Goal: Communication & Community: Share content

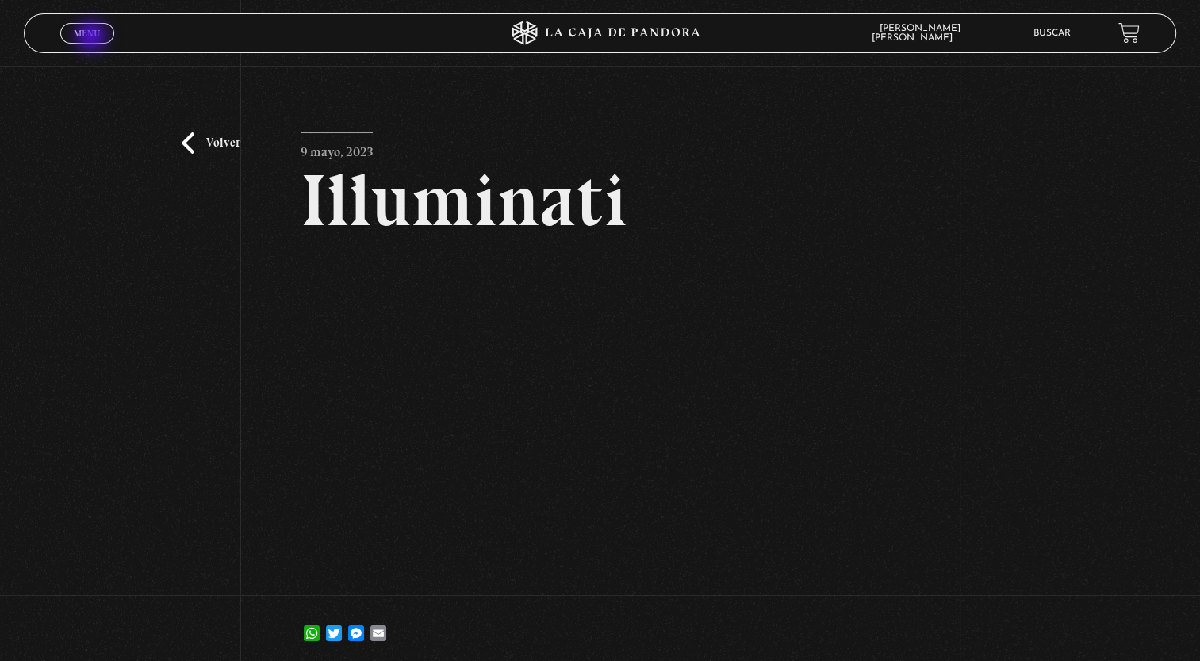
click at [93, 38] on span "Menu" at bounding box center [87, 34] width 26 height 10
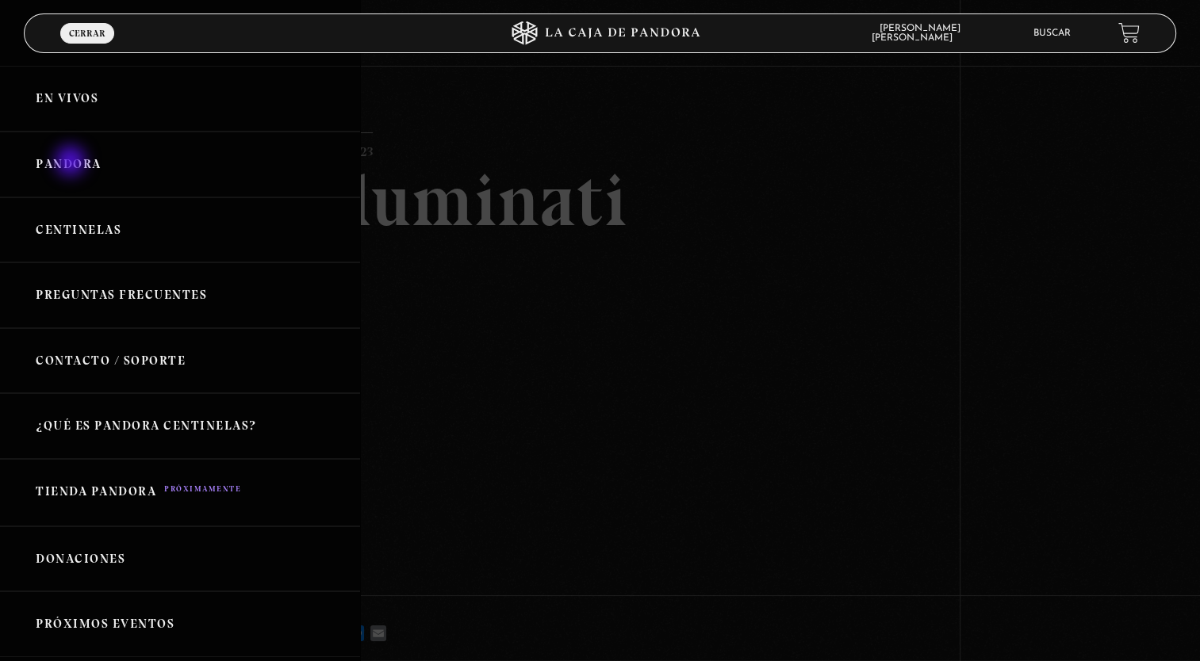
click at [72, 163] on link "Pandora" at bounding box center [180, 165] width 360 height 66
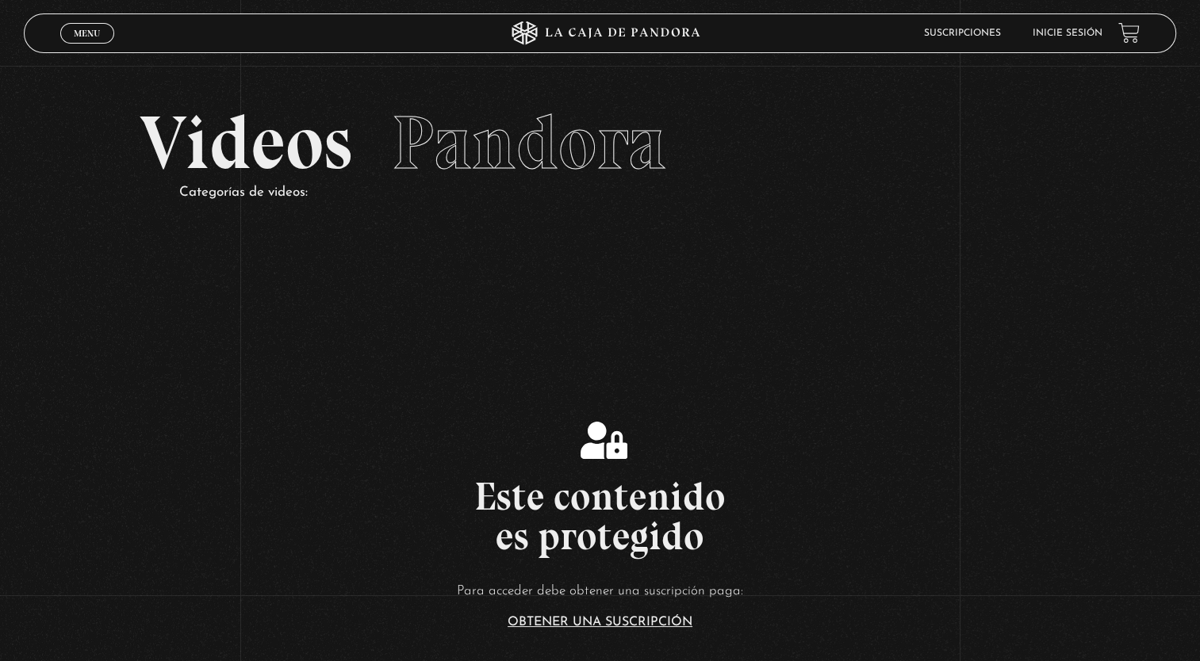
click at [91, 44] on div "Menu Cerrar" at bounding box center [240, 33] width 360 height 38
click at [92, 36] on span "Menu" at bounding box center [87, 34] width 26 height 10
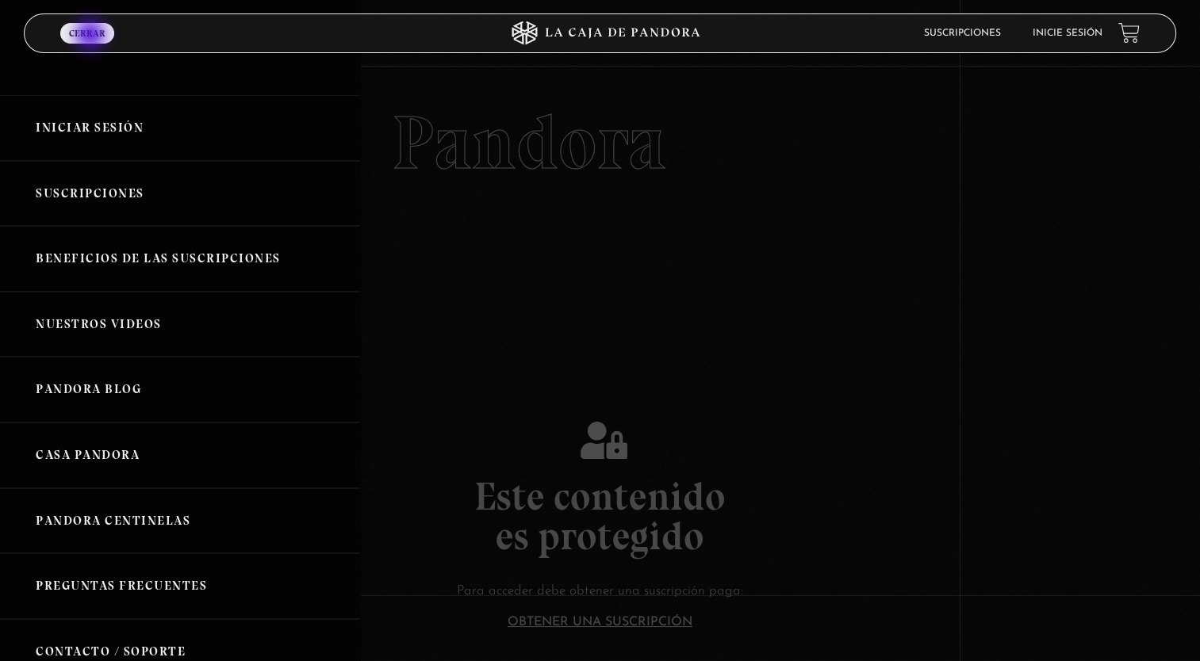
click at [1072, 36] on link "Inicie sesión" at bounding box center [1068, 34] width 70 height 10
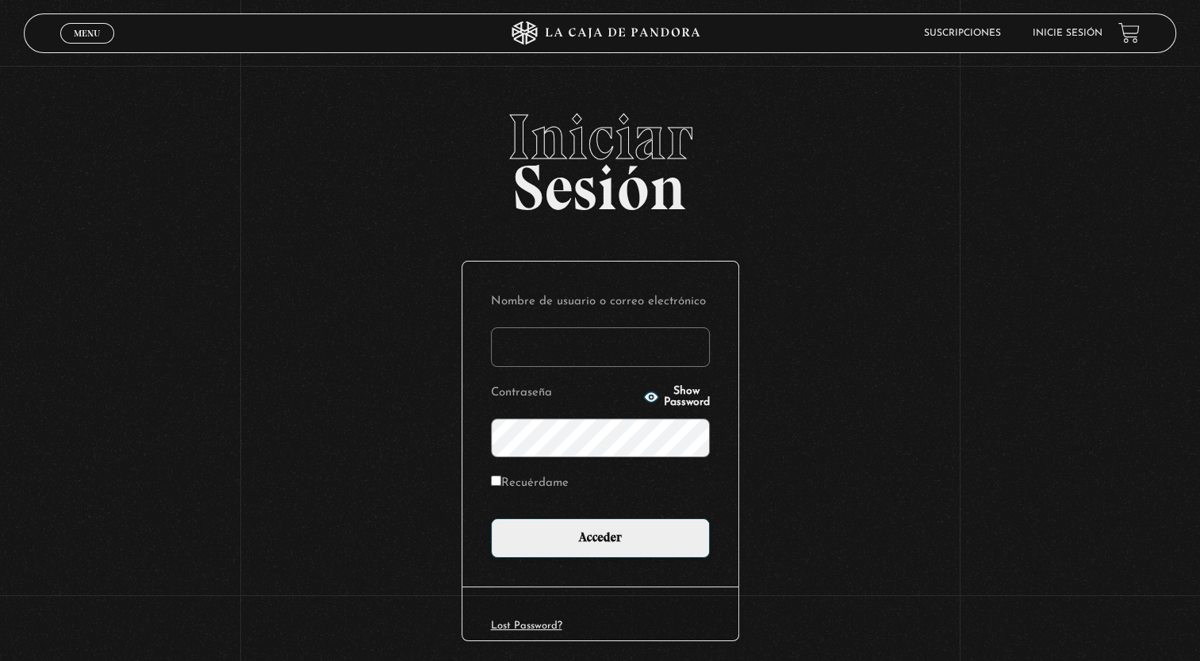
type input "chigapeque@yahoo.com.mx"
click at [501, 481] on input "Recuérdame" at bounding box center [496, 481] width 10 height 10
checkbox input "true"
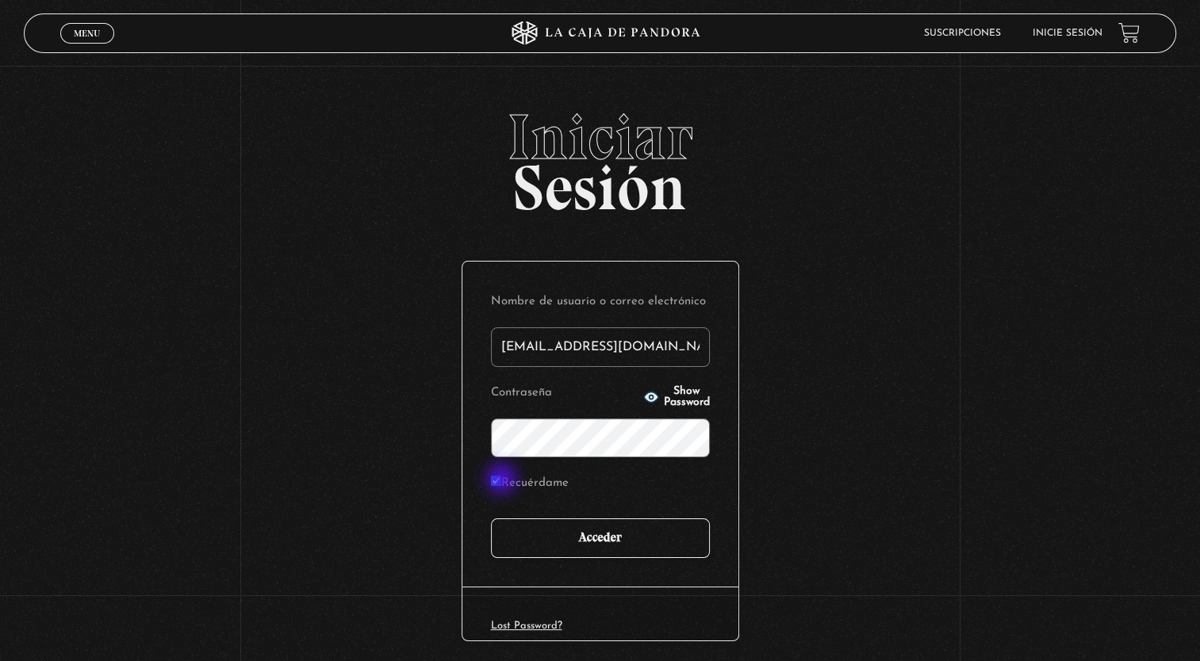
click at [623, 536] on input "Acceder" at bounding box center [600, 539] width 219 height 40
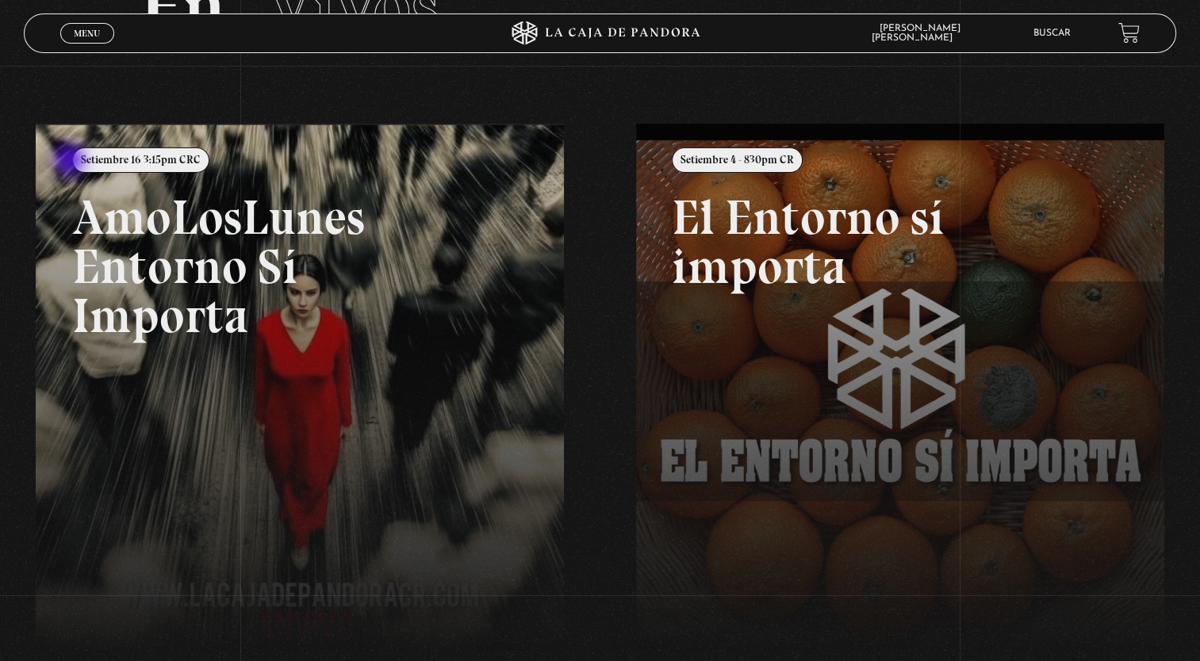
scroll to position [132, 0]
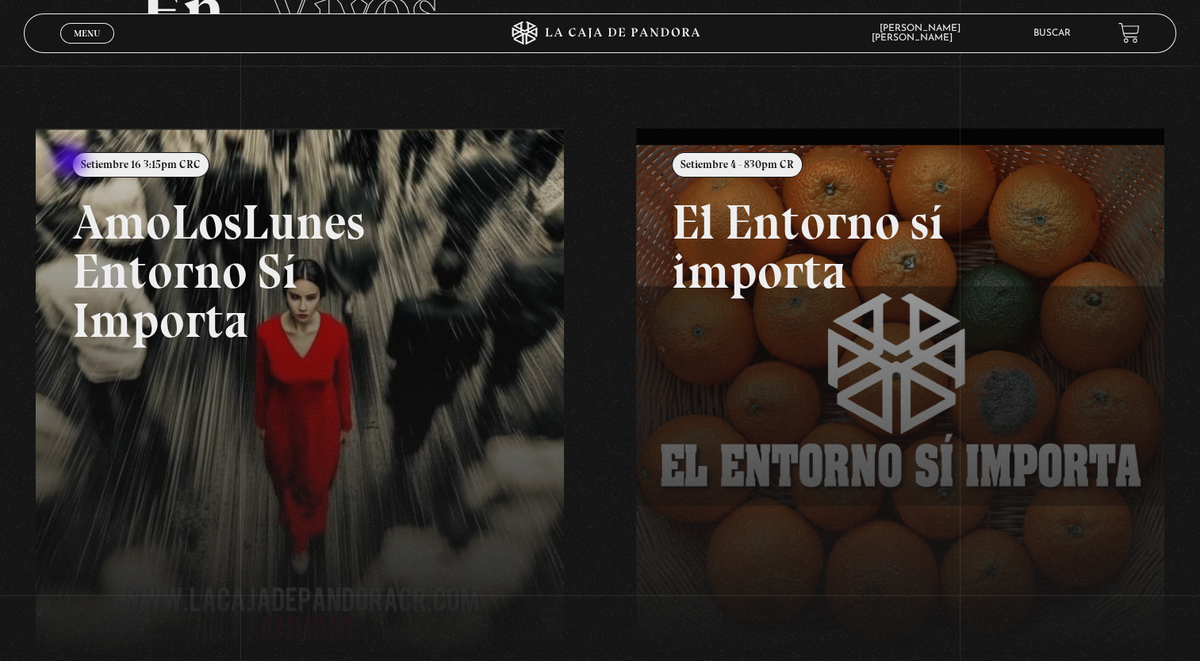
click at [273, 363] on link at bounding box center [636, 458] width 1200 height 661
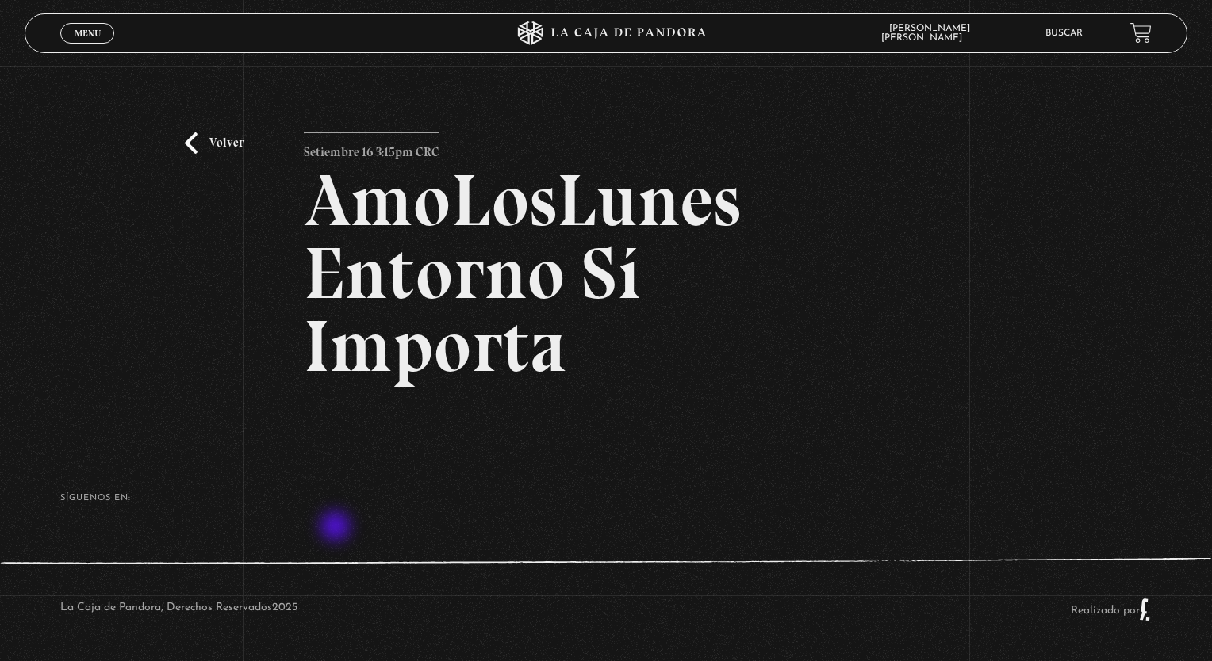
click at [337, 528] on footer "SÍguenos en: La Caja de Pandora, Derechos Reservados 2025 Realizado por" at bounding box center [606, 550] width 1212 height 223
click at [356, 532] on footer "SÍguenos en: La Caja de Pandora, Derechos Reservados 2025 Realizado por" at bounding box center [606, 550] width 1212 height 223
click at [80, 29] on span "Menu" at bounding box center [88, 34] width 26 height 10
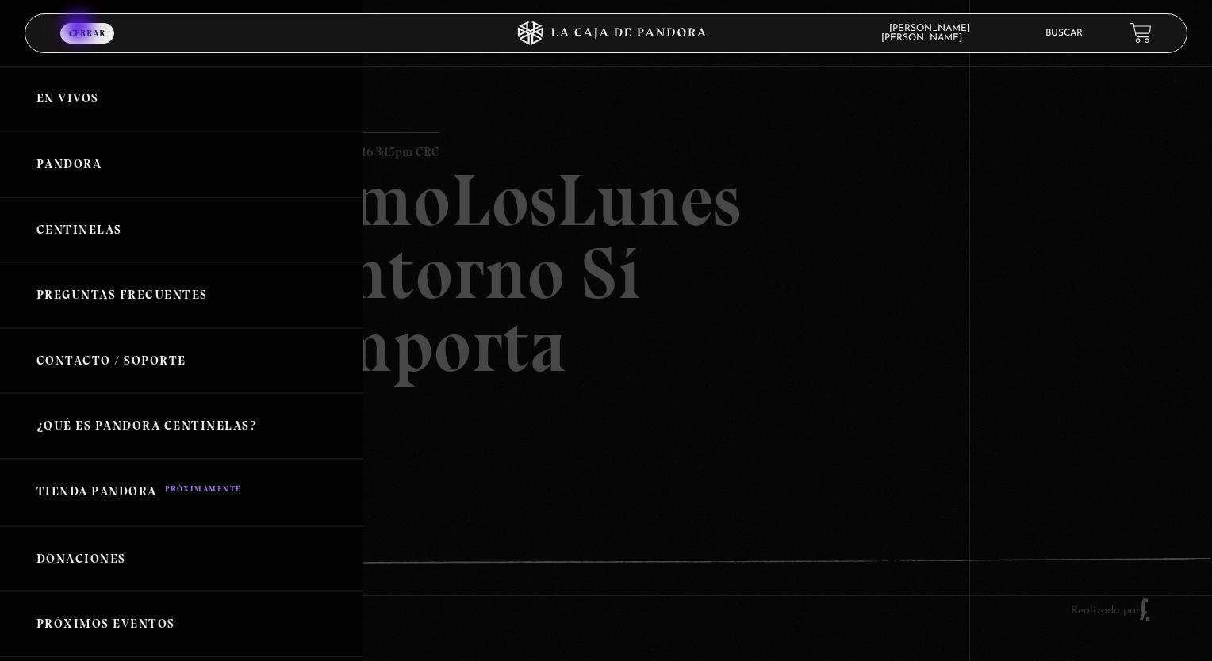
click at [92, 159] on link "Pandora" at bounding box center [181, 165] width 363 height 66
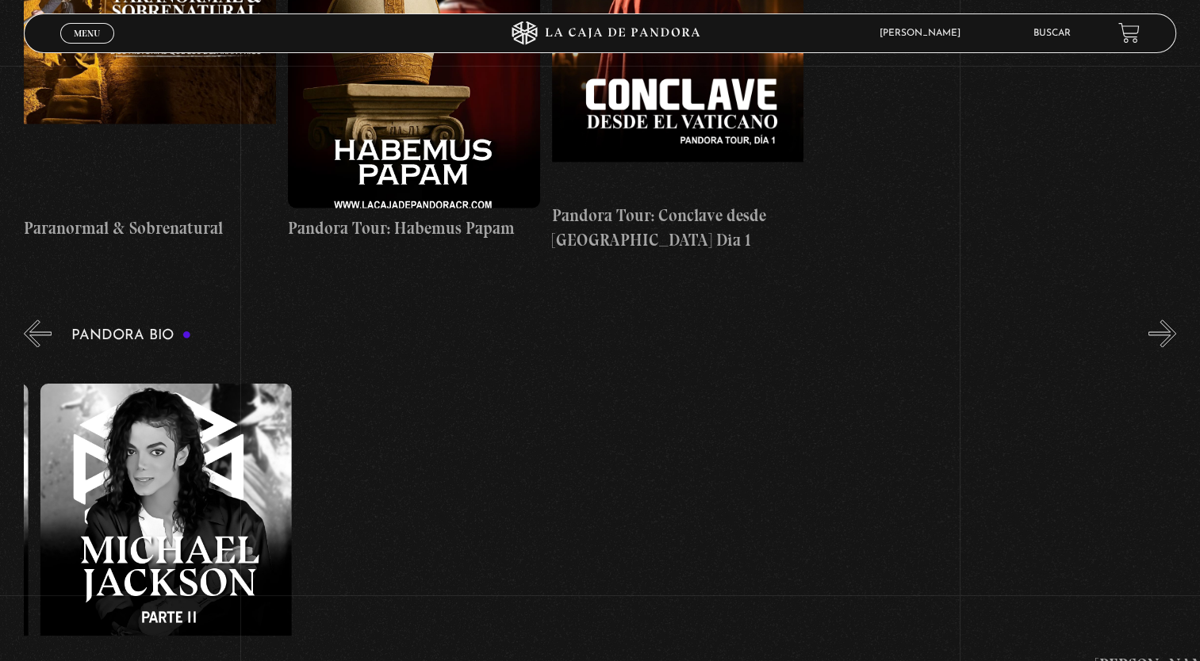
scroll to position [0, 4469]
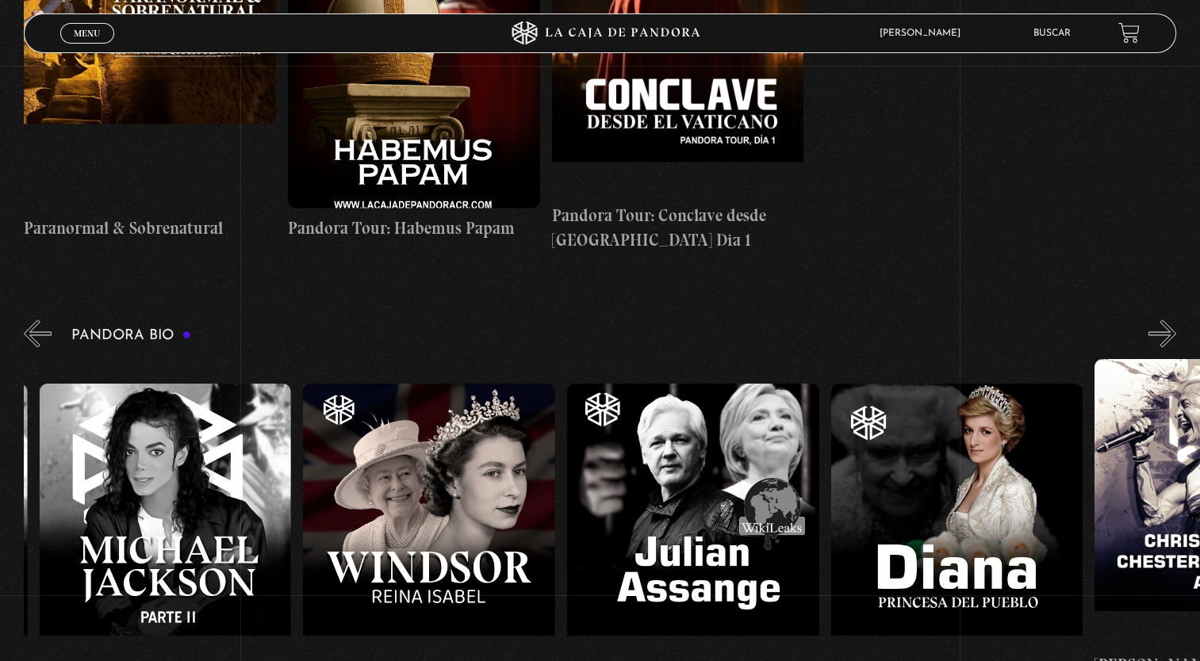
click at [440, 427] on figure at bounding box center [429, 526] width 252 height 285
